Goal: Transaction & Acquisition: Purchase product/service

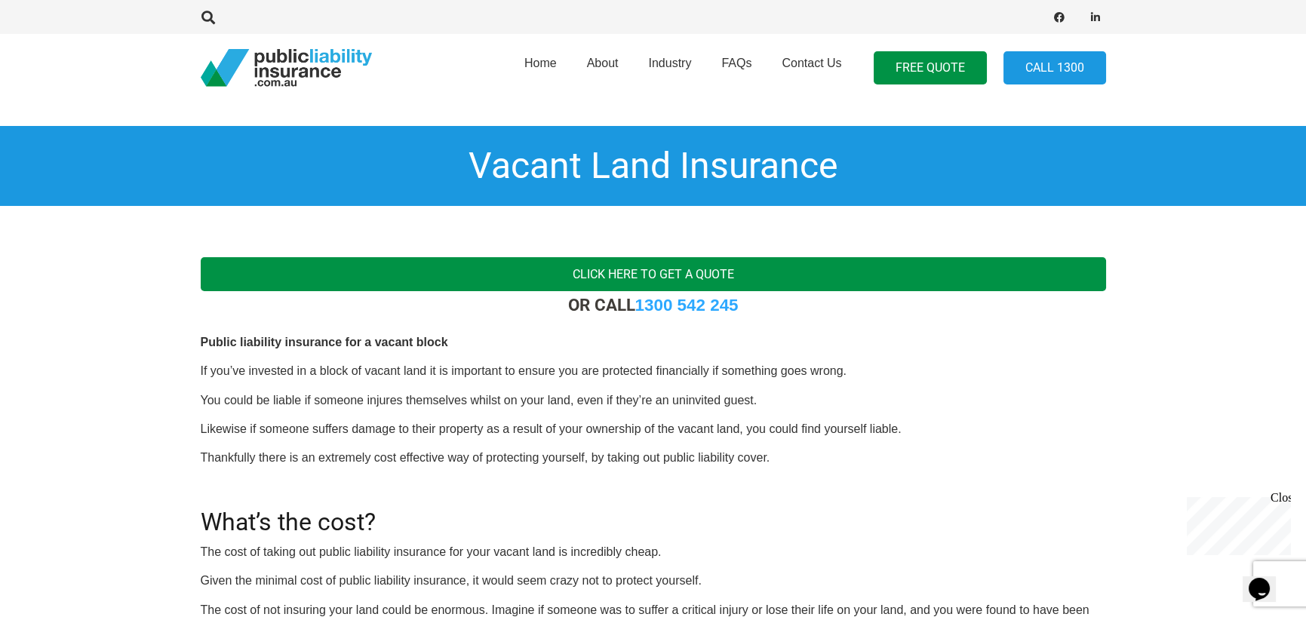
click at [658, 277] on link "Click here to get a quote" at bounding box center [653, 274] width 905 height 34
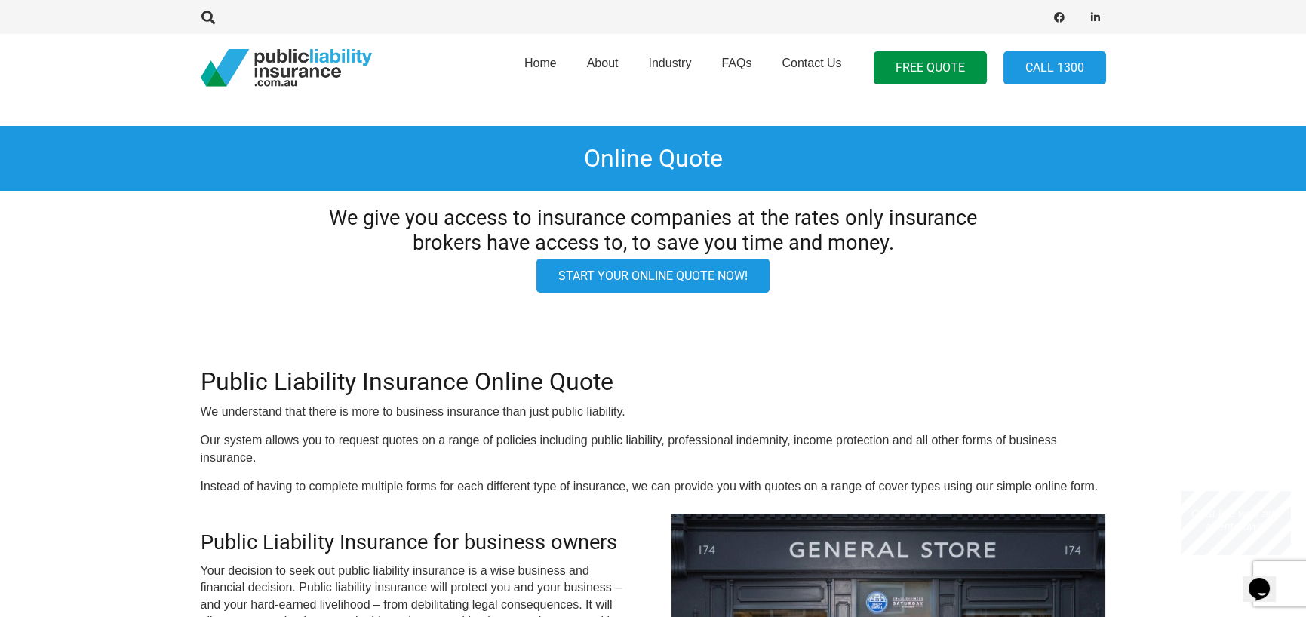
click at [658, 275] on link "Start your online quote now!" at bounding box center [652, 276] width 233 height 34
